Goal: Task Accomplishment & Management: Complete application form

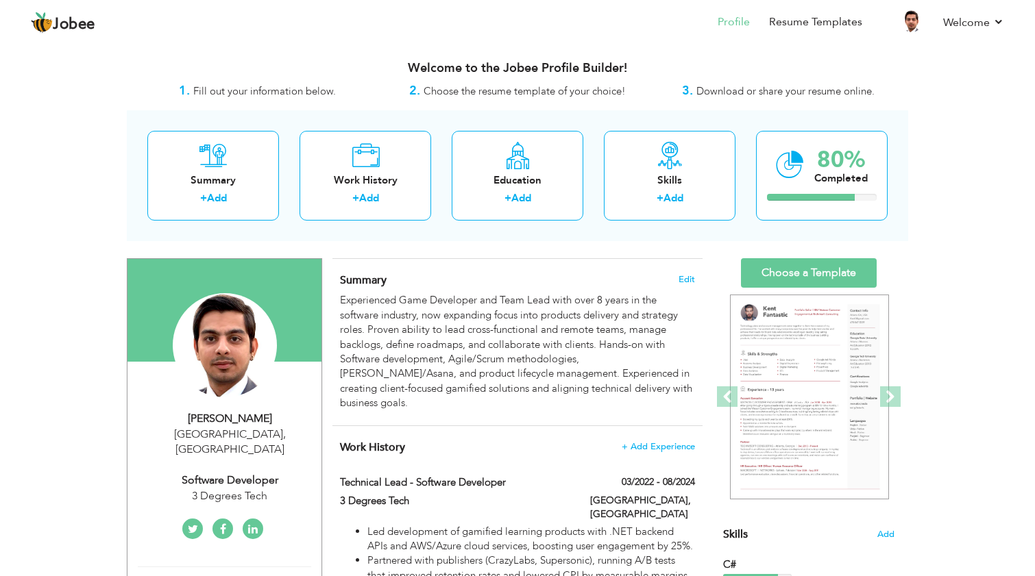
click at [763, 342] on img at bounding box center [809, 398] width 159 height 206
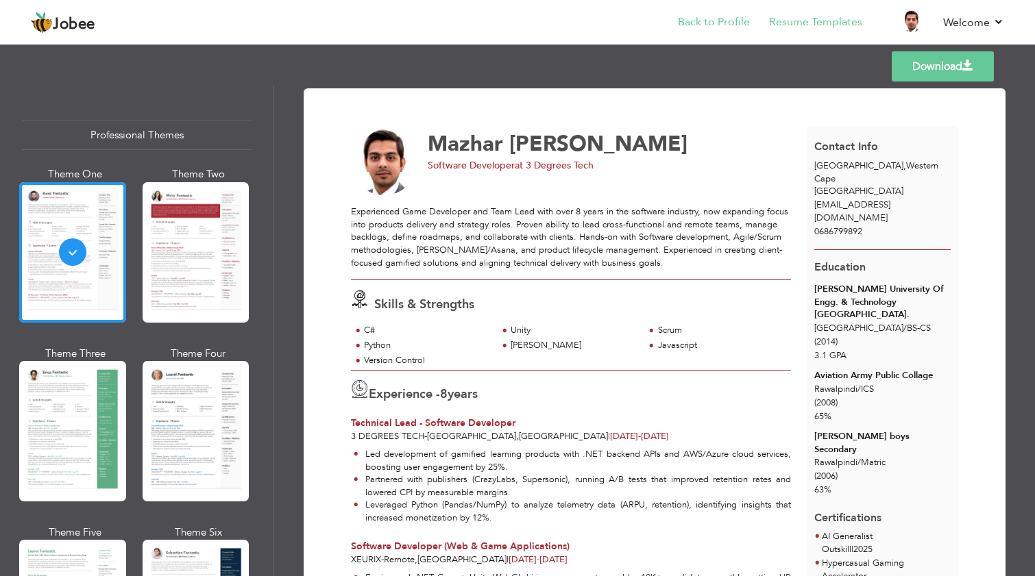
click at [719, 18] on link "Back to Profile" at bounding box center [714, 22] width 72 height 16
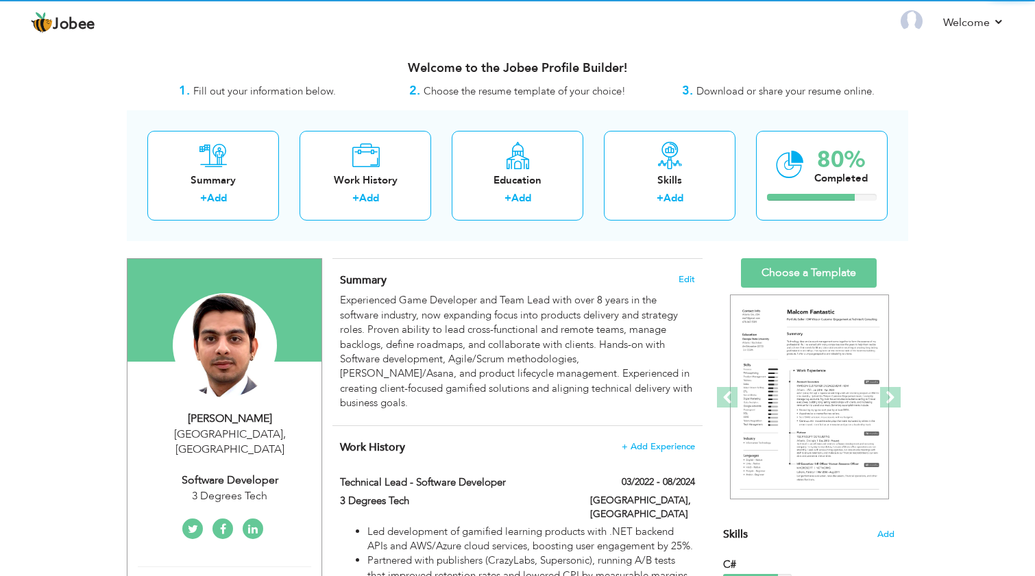
click at [230, 450] on div "Cape Town , Western Cape South Africa" at bounding box center [230, 443] width 184 height 32
type input "Mazhar"
type input "[PERSON_NAME]"
type input "0686799892"
select select "number:200"
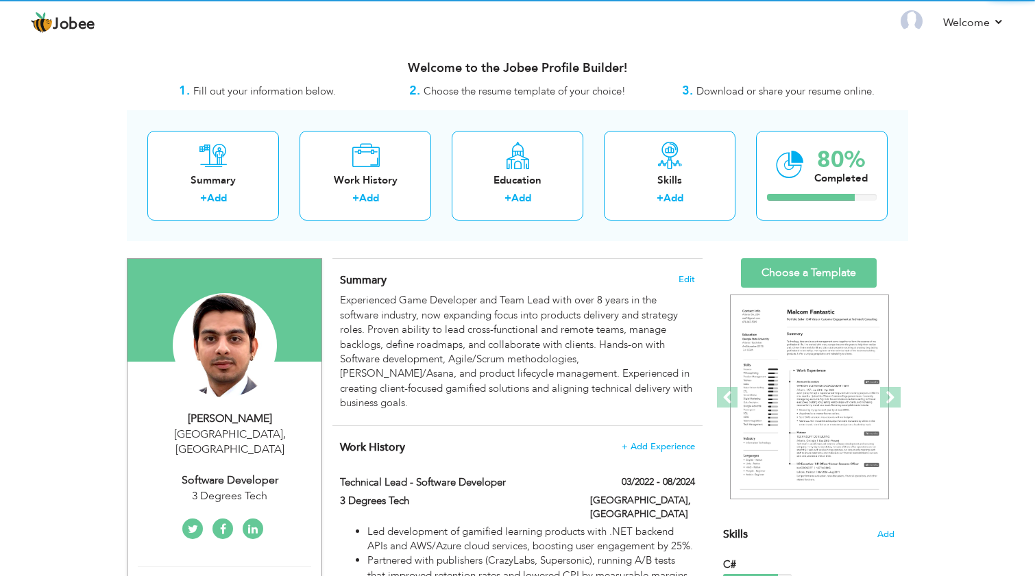
type input "Western Cape"
type input "[GEOGRAPHIC_DATA]"
select select "number:10"
type input "3 Degrees Tech"
type input "Software Developer"
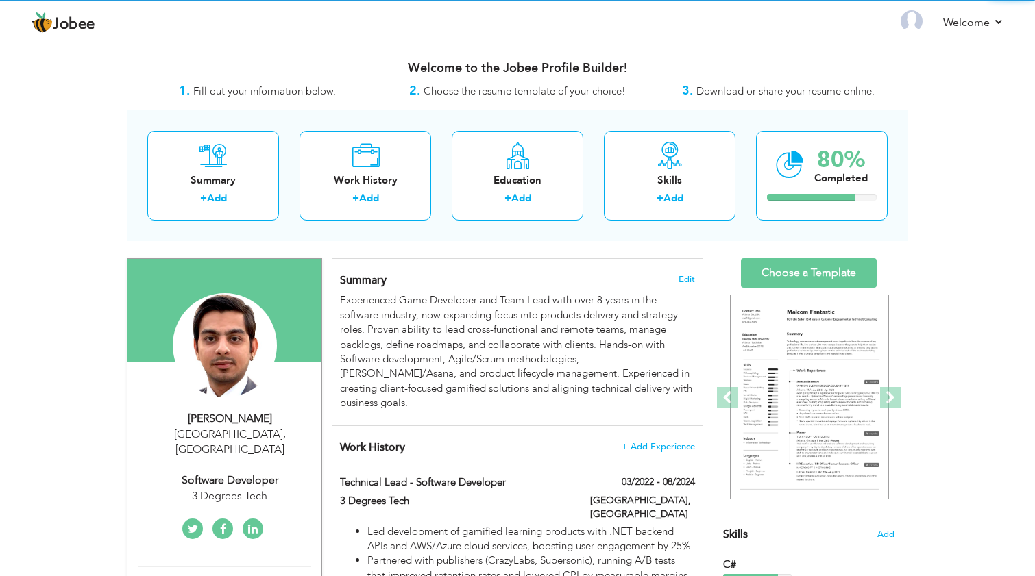
type input "https://www.linkedin.com/in/mazhar-ali-82b73531/"
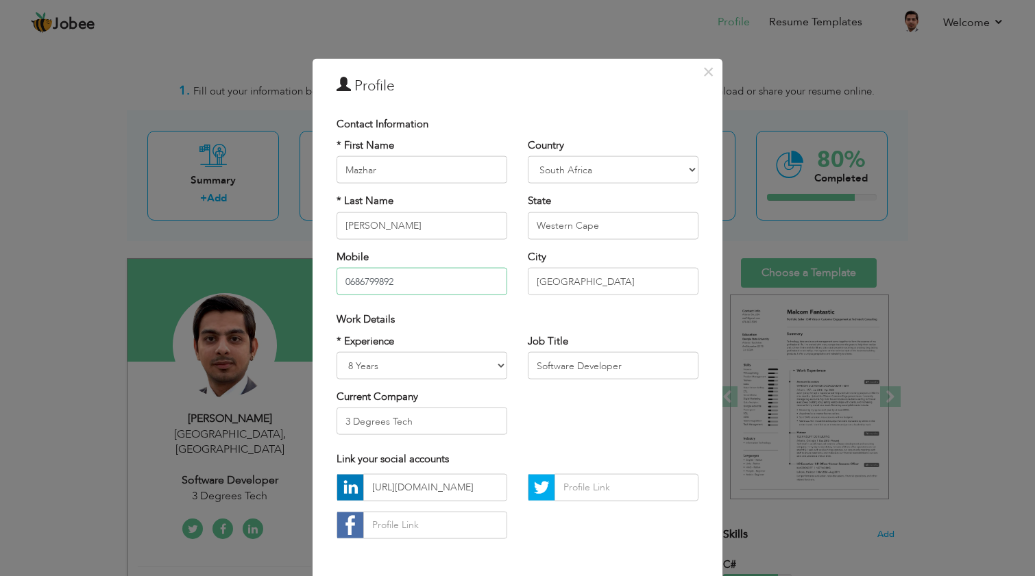
click at [416, 282] on input "0686799892" at bounding box center [421, 281] width 171 height 27
type input "03335299769"
click at [620, 281] on input "[GEOGRAPHIC_DATA]" at bounding box center [613, 281] width 171 height 27
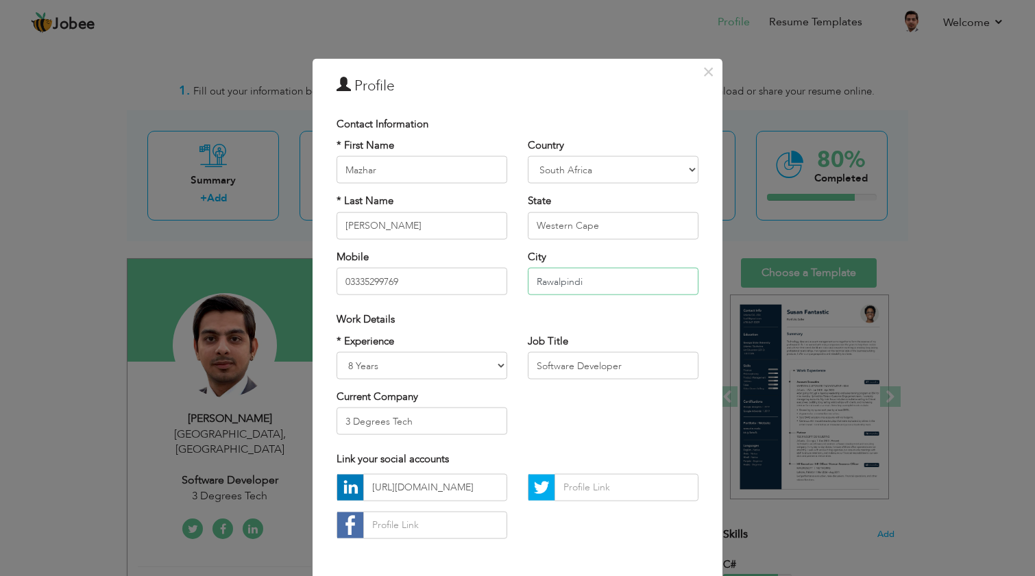
type input "Rawalpindi"
click at [650, 210] on div "State Western Cape Are you sure?" at bounding box center [613, 216] width 171 height 45
click at [640, 226] on input "Western Cape" at bounding box center [613, 225] width 171 height 27
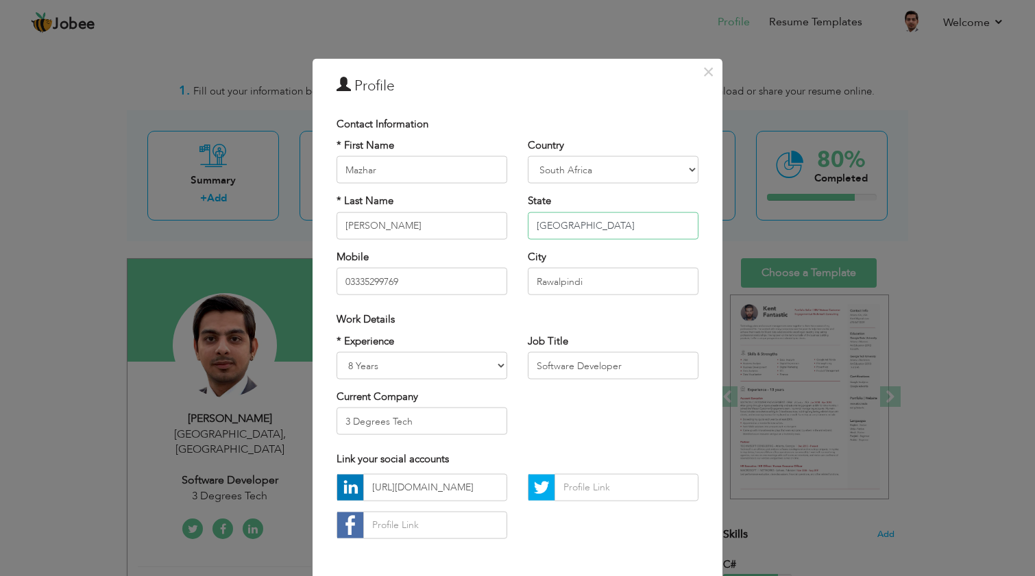
type input "Punjab"
click at [428, 427] on input "3 Degrees Tech" at bounding box center [421, 421] width 171 height 27
type input "Xeurix"
click at [650, 163] on select "Afghanistan Albania Algeria American Samoa Andorra Angola Anguilla Antarctica A…" at bounding box center [613, 169] width 171 height 27
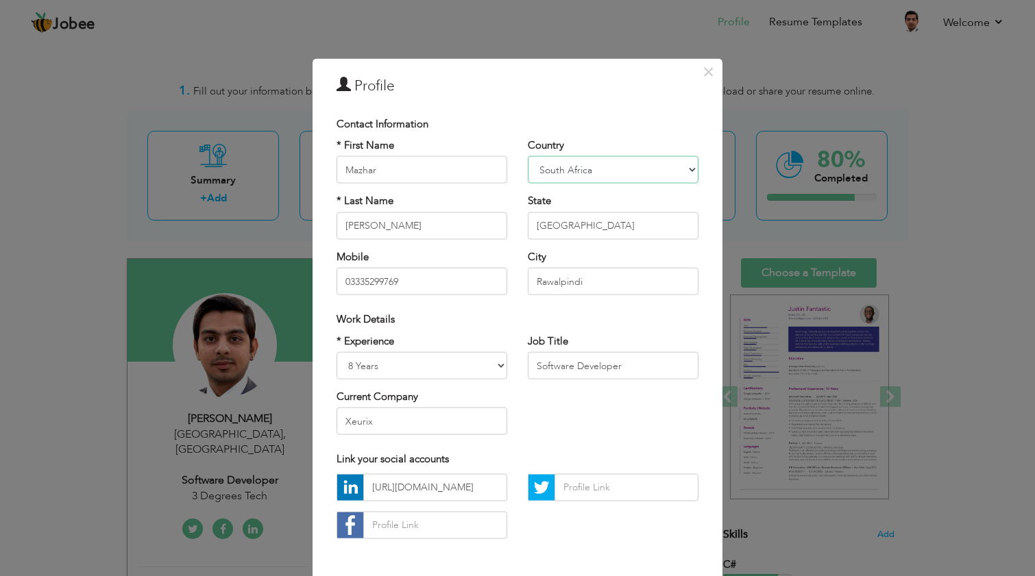
select select "number:166"
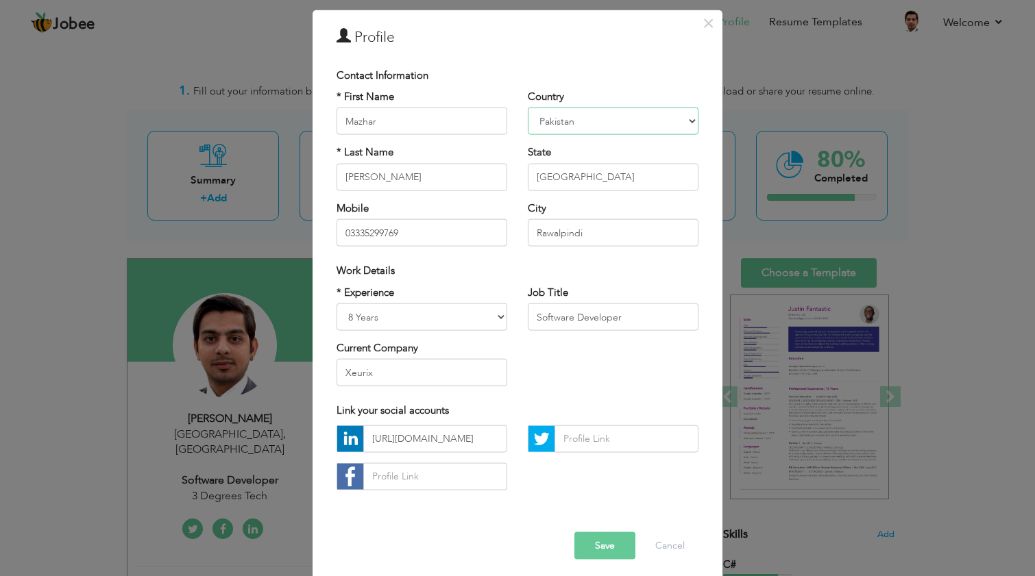
scroll to position [51, 0]
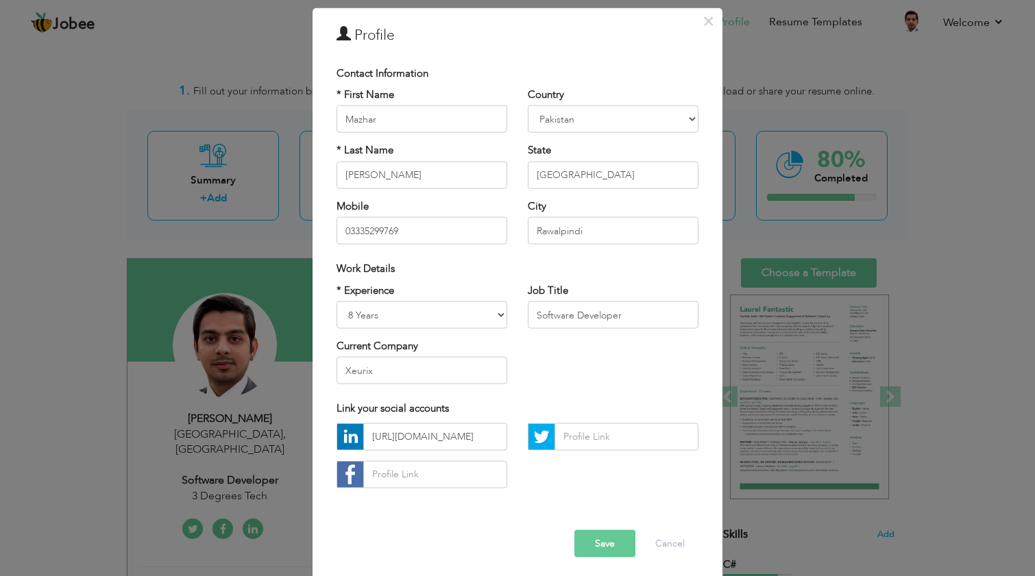
click at [604, 530] on button "Save" at bounding box center [604, 543] width 61 height 27
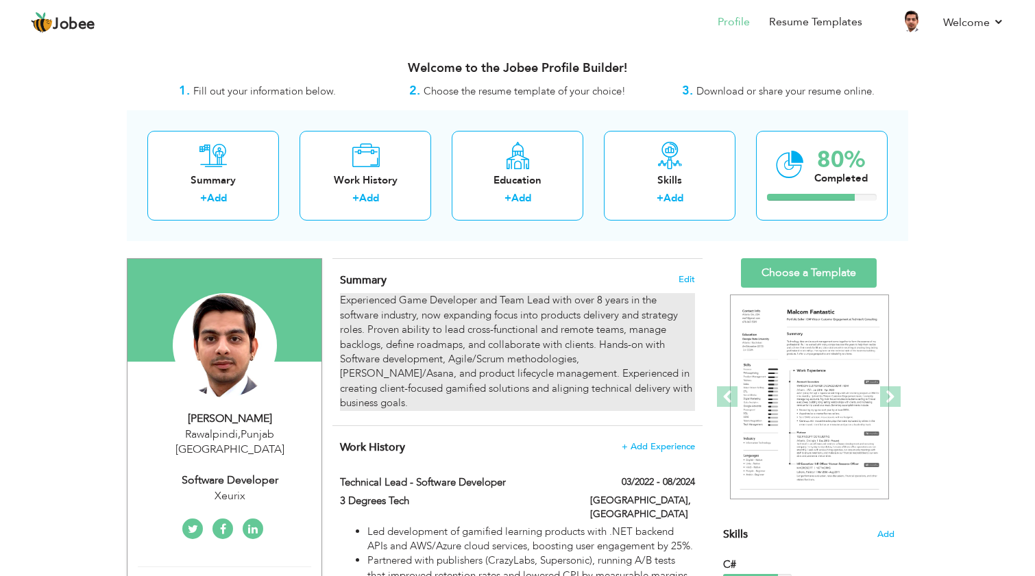
click at [656, 378] on div "Experienced Game Developer and Team Lead with over 8 years in the software indu…" at bounding box center [517, 351] width 355 height 117
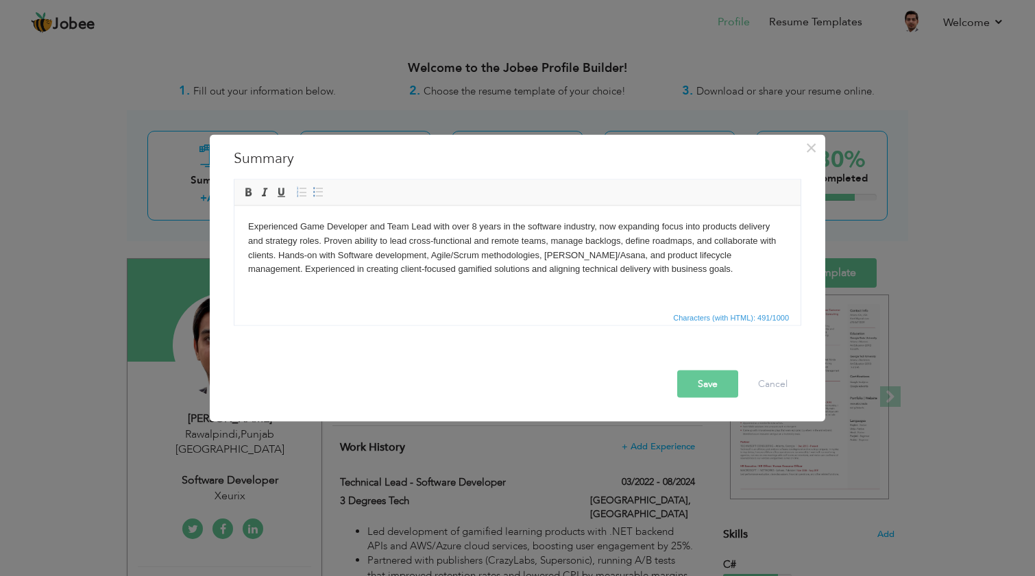
click at [444, 264] on body "Experienced Game Developer and Team Lead with over 8 years in the software indu…" at bounding box center [517, 247] width 539 height 57
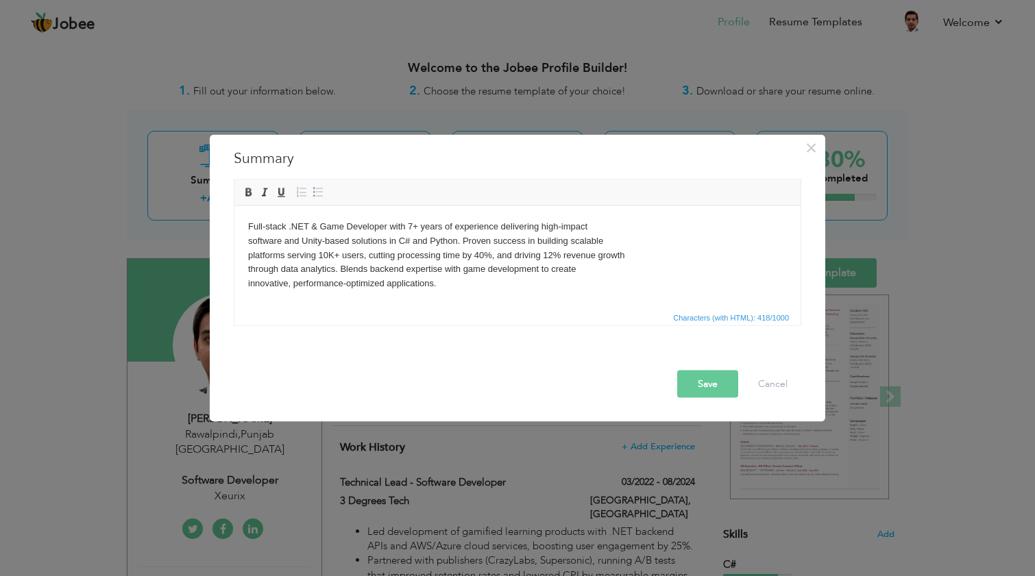
click at [687, 259] on body "Full-stack .NET & Game Developer with 7+ years of experience delivering high-im…" at bounding box center [517, 254] width 539 height 71
click at [247, 243] on html "Full-stack .NET & Game Developer with 7+ years of experience delivering high-im…" at bounding box center [517, 255] width 566 height 99
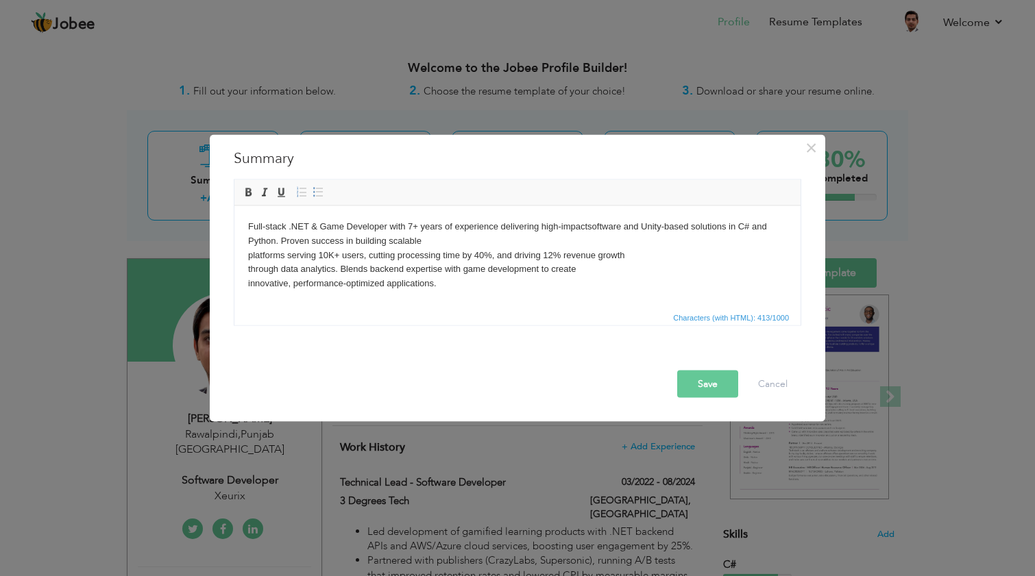
click at [251, 255] on body "Full-stack .NET & Game Developer with 7+ years of experience delivering high-im…" at bounding box center [517, 254] width 539 height 71
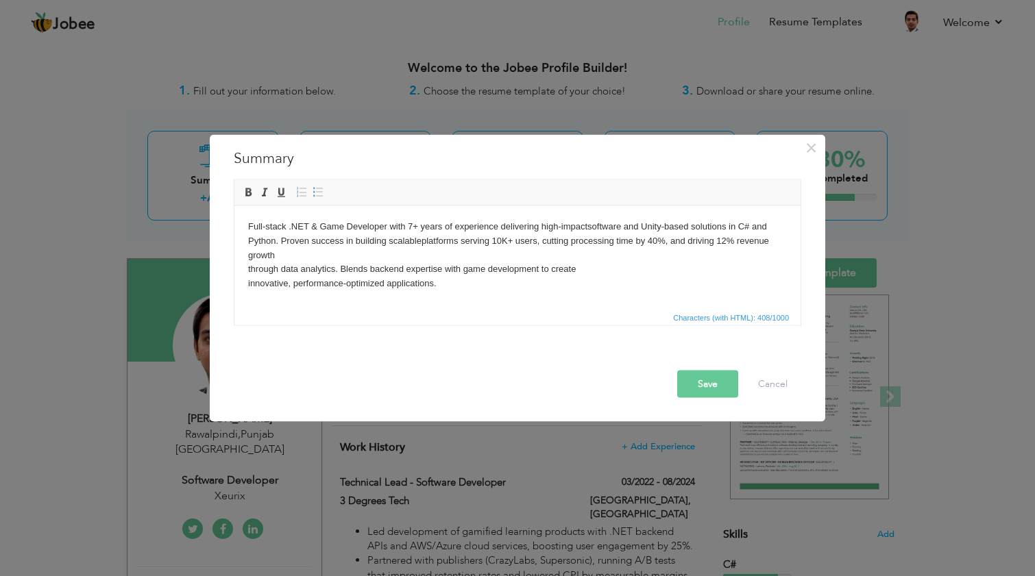
click at [246, 267] on html "Full-stack .NET & Game Developer with 7+ years of experience delivering high-im…" at bounding box center [517, 255] width 566 height 99
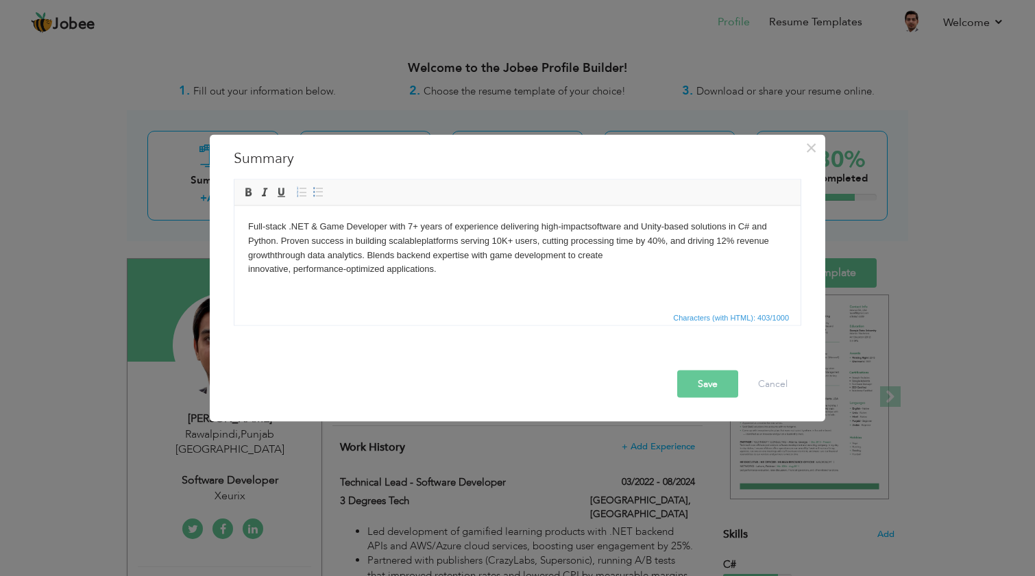
click at [249, 271] on body "Full-stack .NET & Game Developer with 7+ years of experience delivering high-im…" at bounding box center [517, 247] width 539 height 57
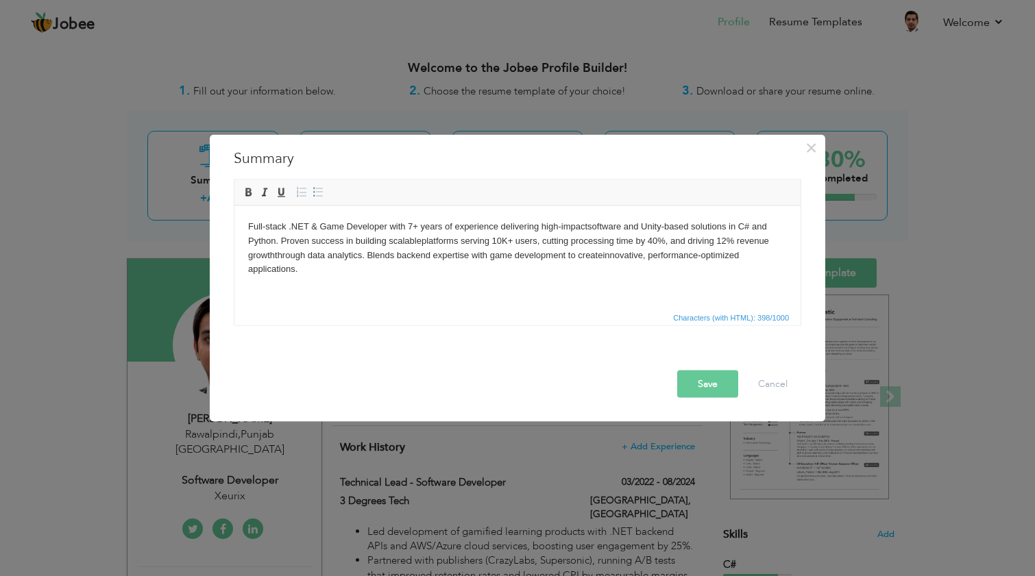
click at [248, 271] on body "Full-stack .NET & Game Developer with 7+ years of experience delivering high-im…" at bounding box center [517, 247] width 539 height 57
click at [718, 393] on button "Save" at bounding box center [707, 383] width 61 height 27
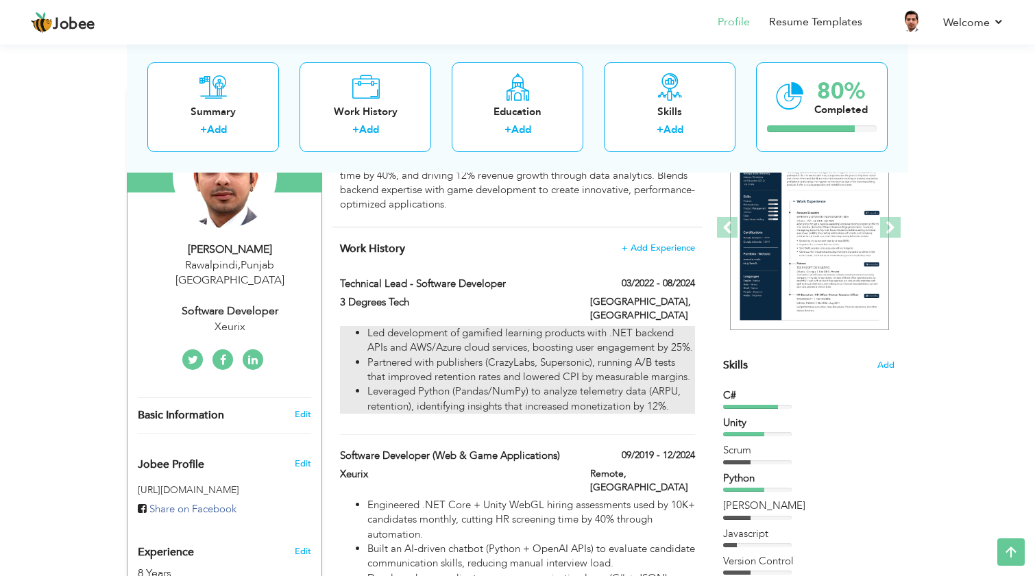
scroll to position [103, 0]
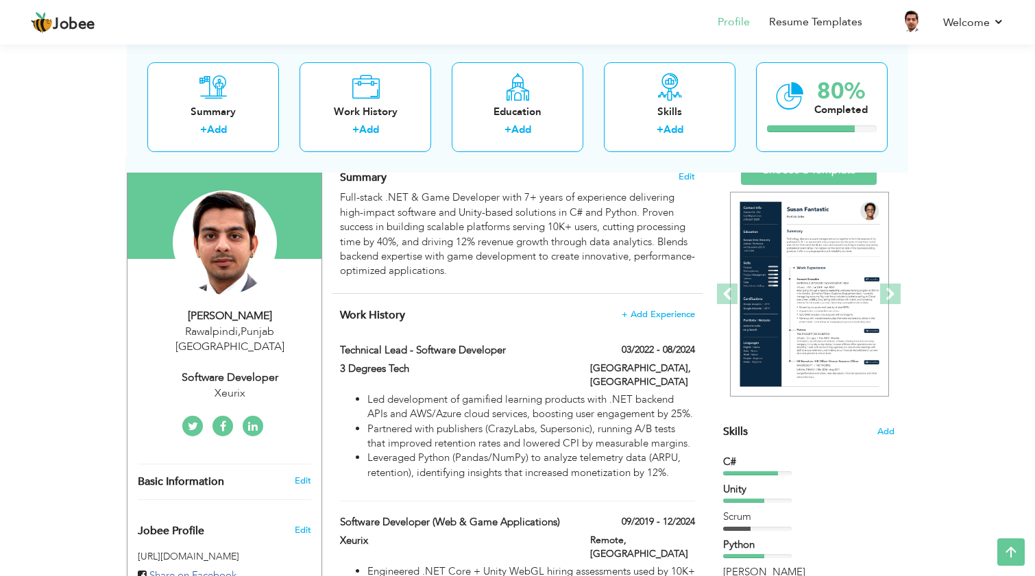
click at [793, 323] on img at bounding box center [809, 295] width 159 height 206
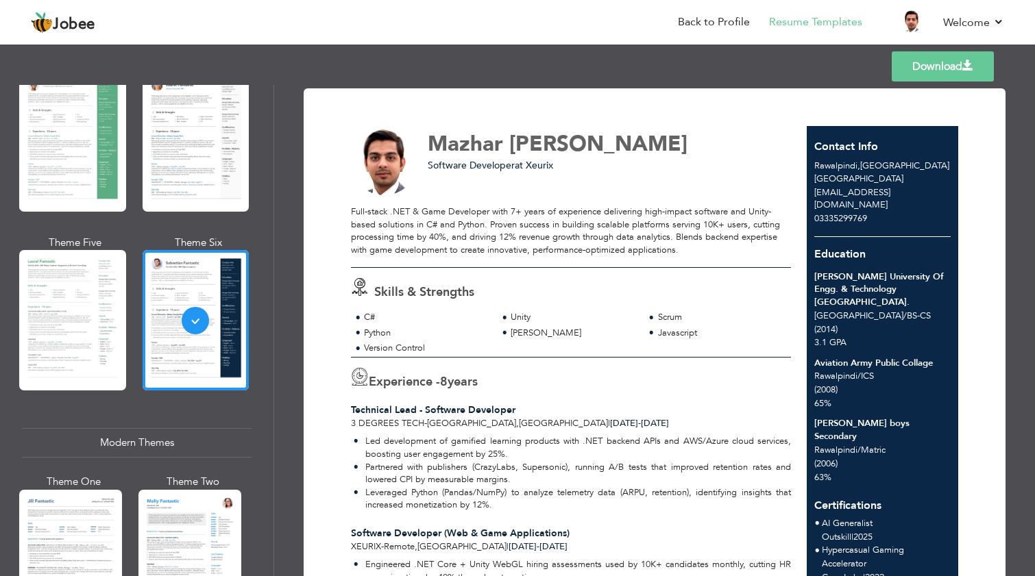
scroll to position [315, 0]
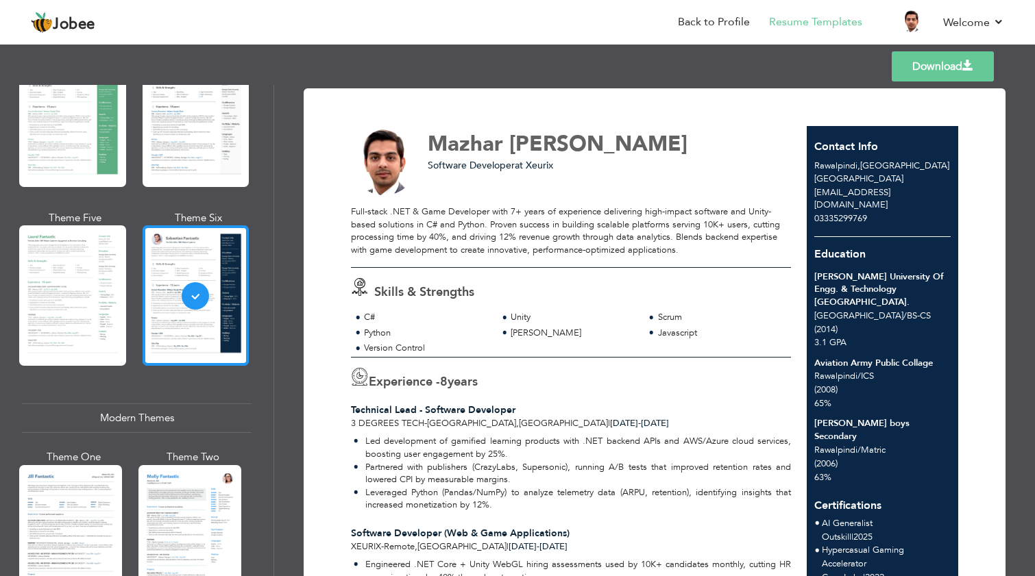
click at [202, 310] on div at bounding box center [196, 295] width 107 height 140
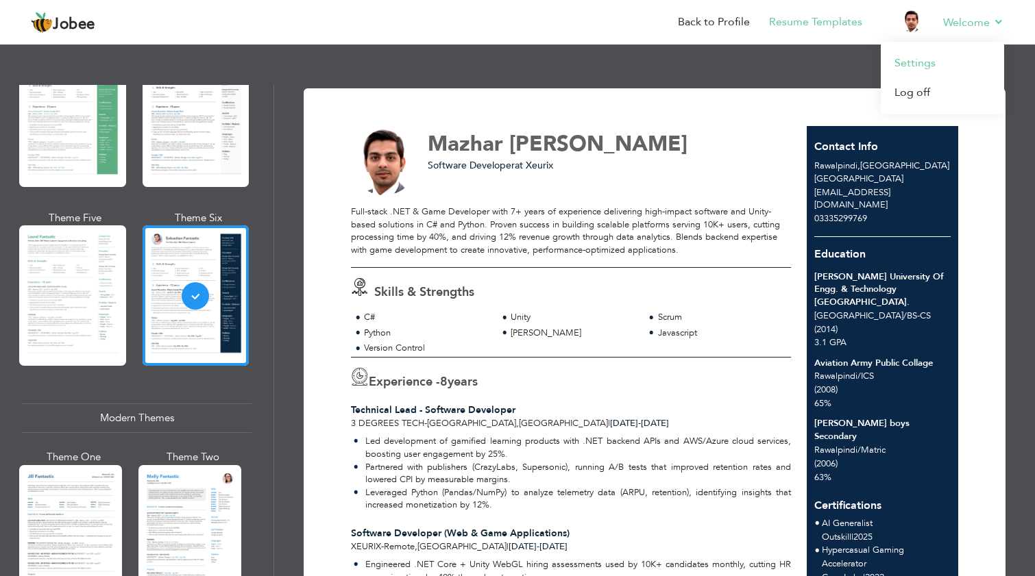
scroll to position [0, 0]
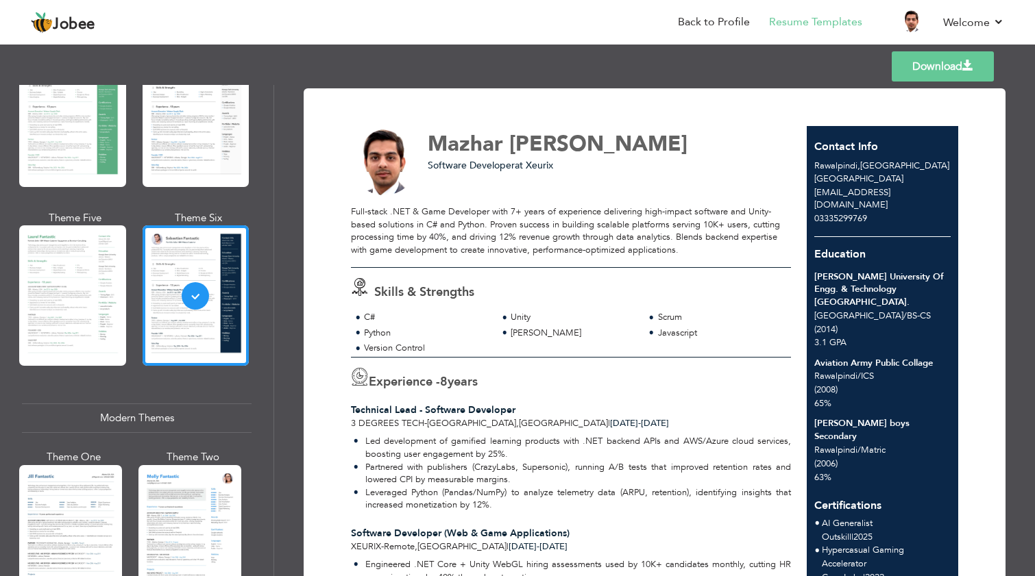
click at [929, 75] on link "Download" at bounding box center [943, 66] width 102 height 30
